Goal: Information Seeking & Learning: Learn about a topic

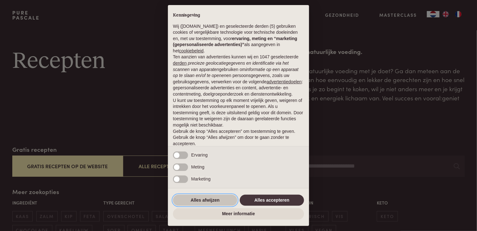
click at [214, 197] on button "Alles afwijzen" at bounding box center [205, 200] width 64 height 11
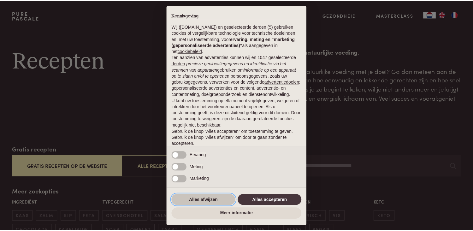
scroll to position [23, 0]
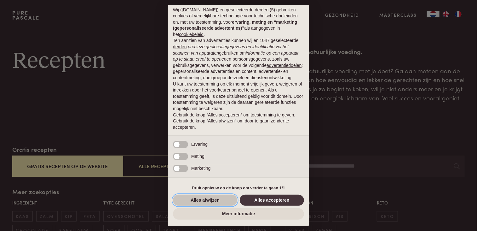
click at [217, 203] on button "Alles afwijzen" at bounding box center [205, 200] width 64 height 11
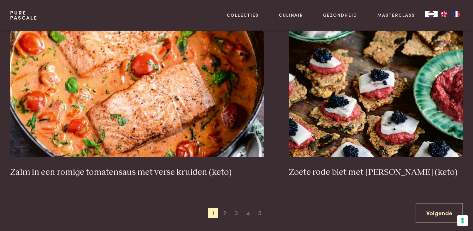
scroll to position [1135, 0]
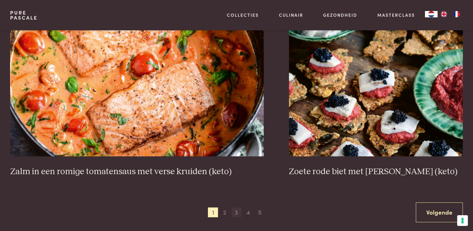
click at [236, 213] on span "3" at bounding box center [236, 213] width 10 height 10
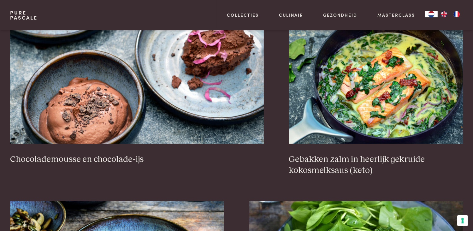
scroll to position [649, 0]
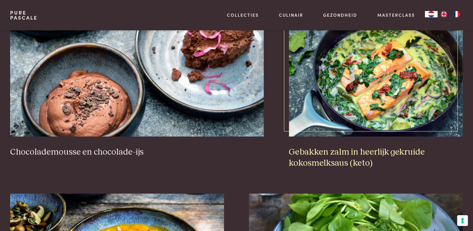
click at [378, 102] on img at bounding box center [376, 73] width 174 height 126
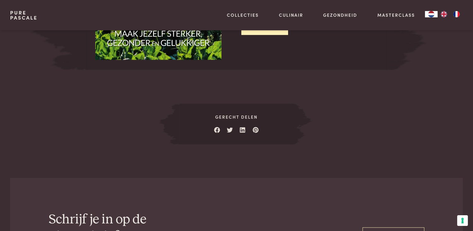
scroll to position [883, 0]
